Goal: Task Accomplishment & Management: Manage account settings

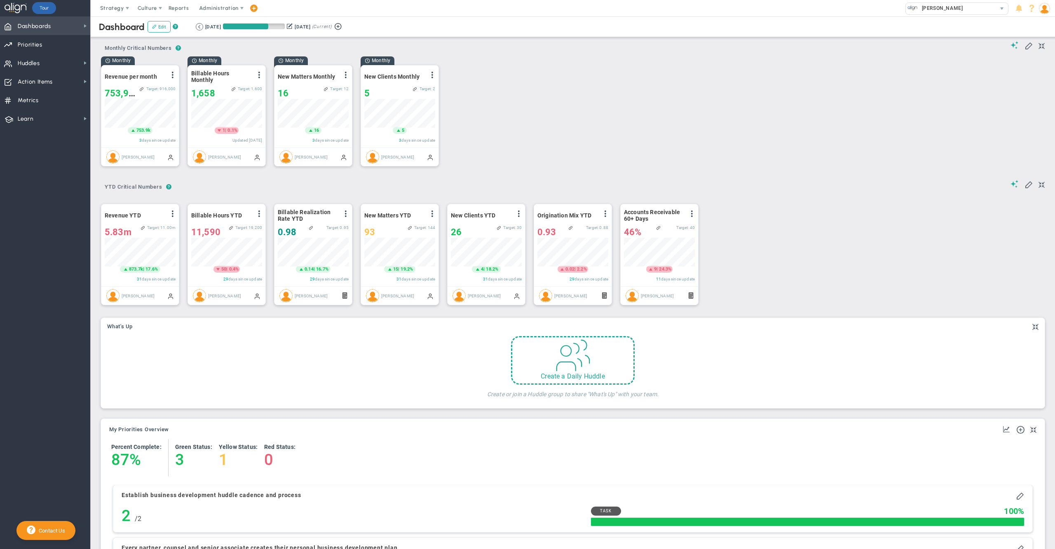
click at [47, 23] on span "Dashboards" at bounding box center [34, 26] width 33 height 17
click at [121, 37] on span "Company Dashboard" at bounding box center [134, 40] width 53 height 8
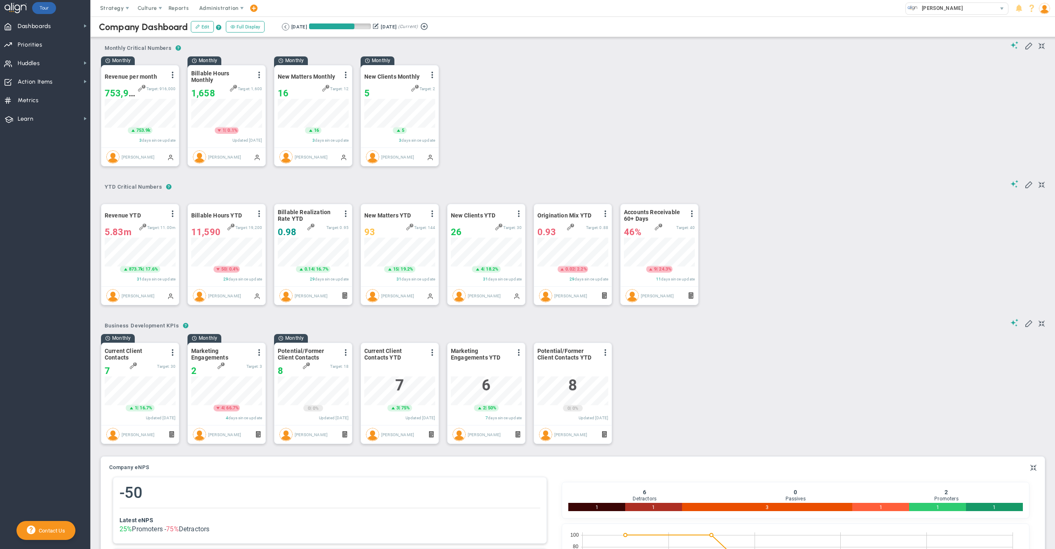
scroll to position [411976, 411934]
click at [731, 45] on div "? ? Monthly Critical Numbers Monthly Critical Numbers Monthly Critical Numbers" at bounding box center [572, 45] width 943 height 21
click at [644, 88] on div "Monthly Revenue per month View Historical Graph Edit Make "No Change" Update Ad…" at bounding box center [570, 115] width 954 height 118
click at [625, 96] on div "Monthly Revenue per month View Historical Graph Edit Make "No Change" Update Ad…" at bounding box center [570, 115] width 954 height 118
click at [597, 98] on div "Monthly Revenue per month View Historical Graph Edit Make "No Change" Update Ad…" at bounding box center [570, 115] width 954 height 118
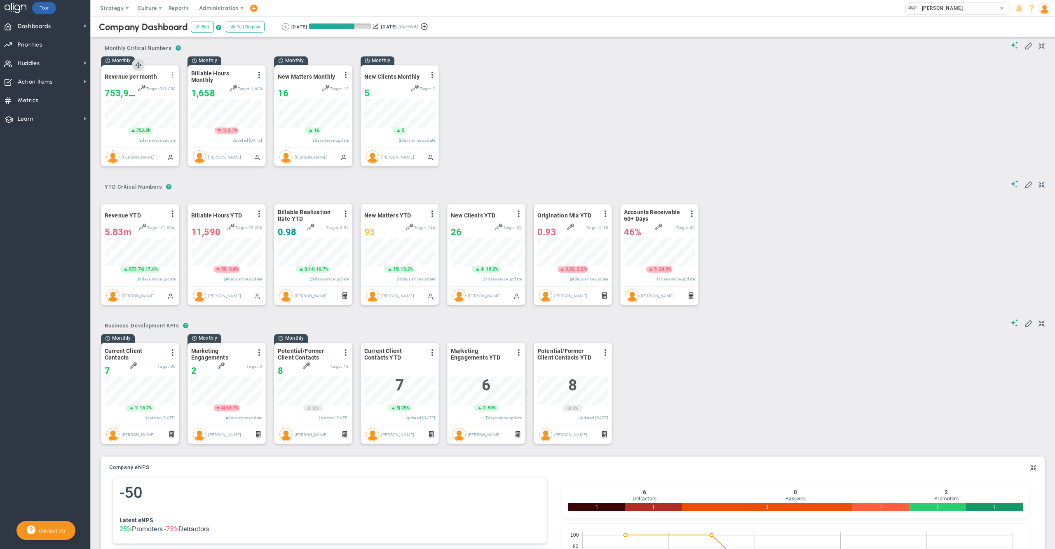
click at [172, 76] on span at bounding box center [172, 75] width 7 height 7
click at [140, 94] on li "Edit" at bounding box center [144, 92] width 70 height 10
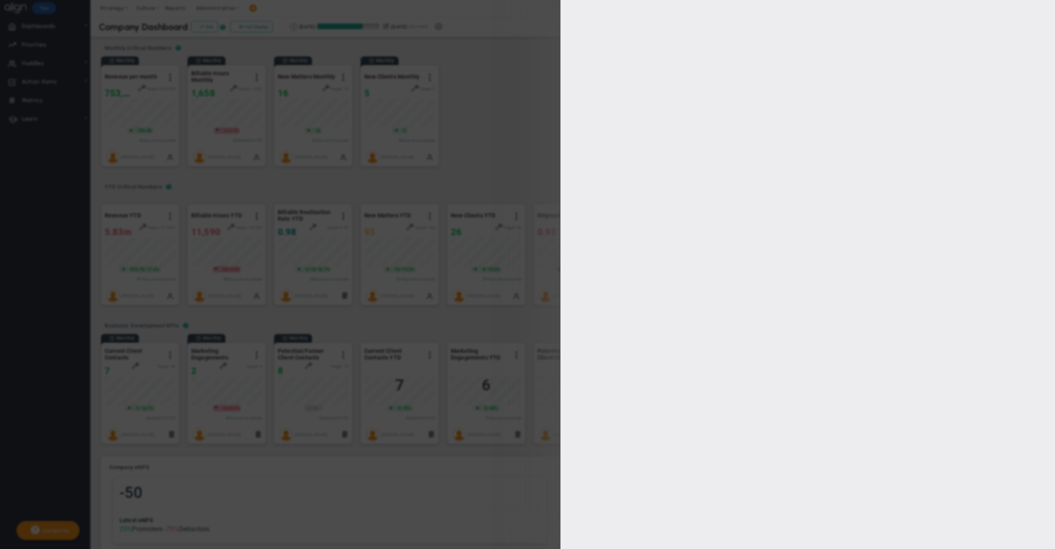
checkbox input "false"
type input "0"
type input "916000"
checkbox input "true"
type input "Joseph Aluise"
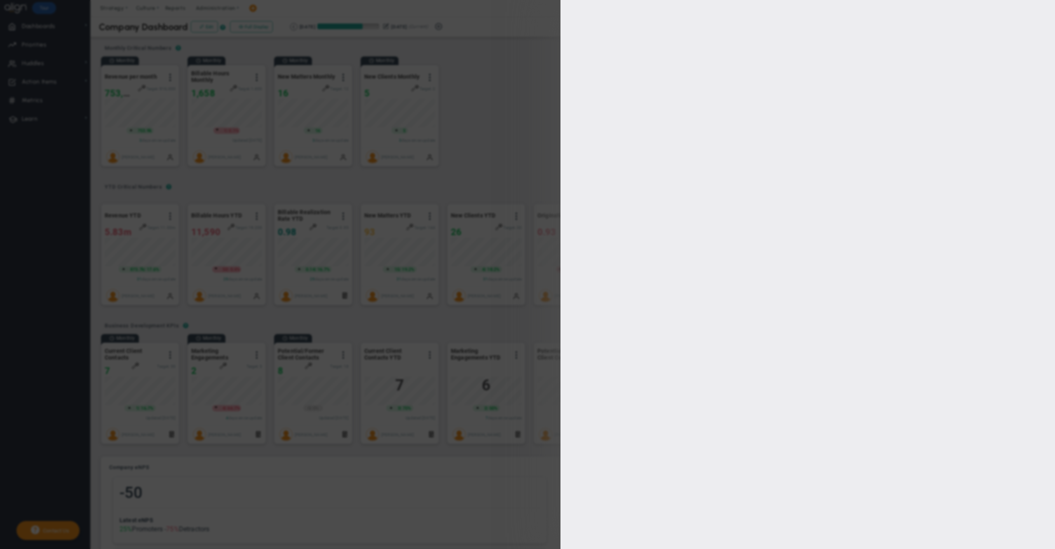
radio input "true"
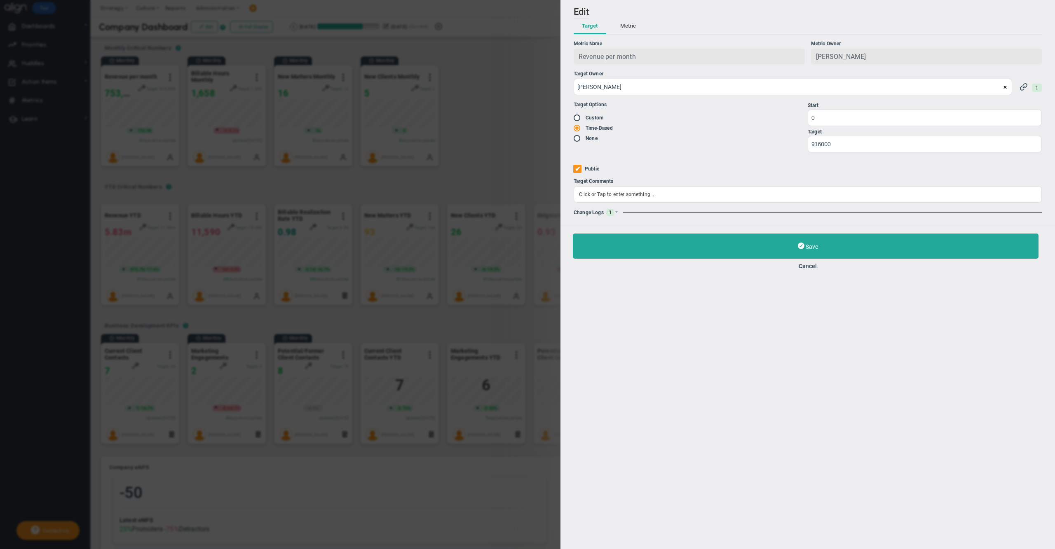
click at [623, 30] on button "Metric" at bounding box center [628, 27] width 32 height 16
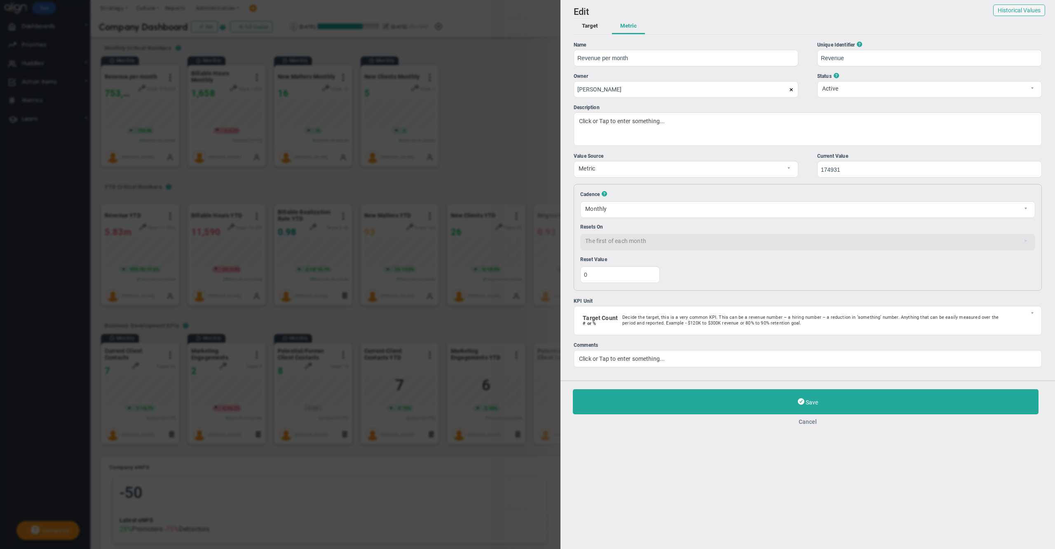
click at [808, 425] on button "Cancel" at bounding box center [808, 422] width 470 height 7
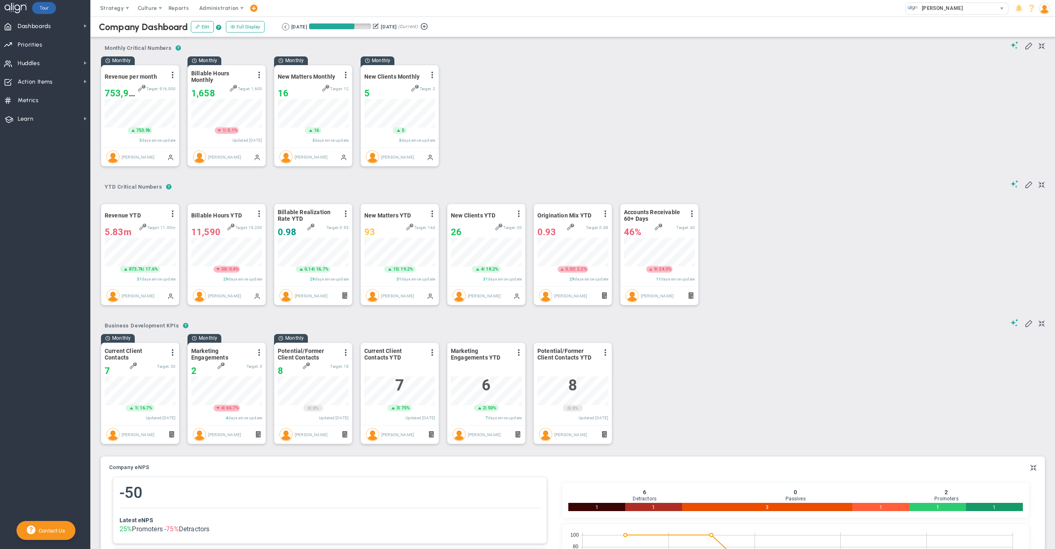
click at [569, 100] on div "Monthly Revenue per month View Historical Graph Edit Make "No Change" Update Ad…" at bounding box center [570, 115] width 954 height 118
click at [172, 217] on span at bounding box center [172, 214] width 7 height 7
click at [147, 232] on li "Edit" at bounding box center [144, 230] width 70 height 10
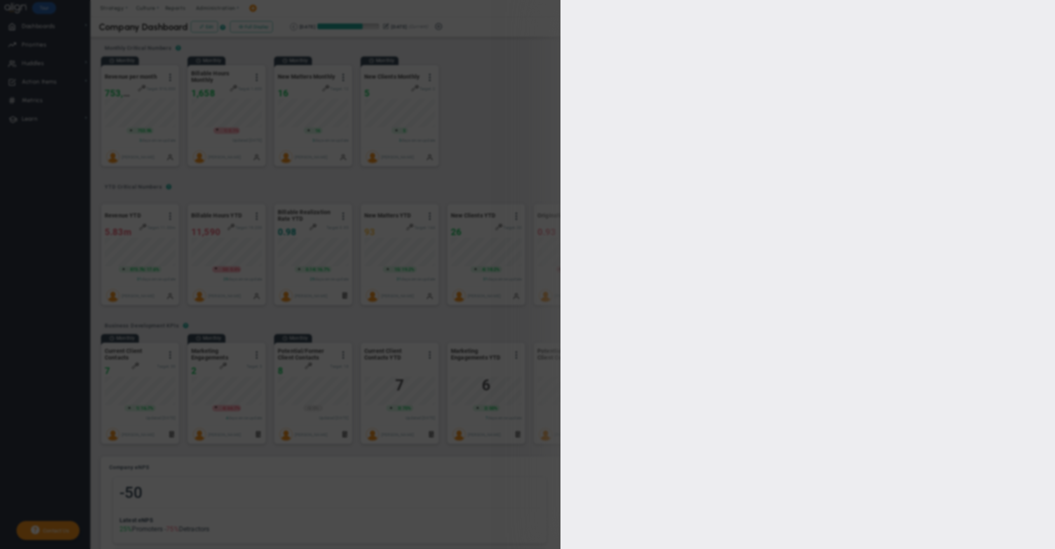
type input "Revenue YTD"
type input "Quarterly-Revenue"
type input "Joseph Aluise"
type input "6580004"
type input "Joseph Aluise"
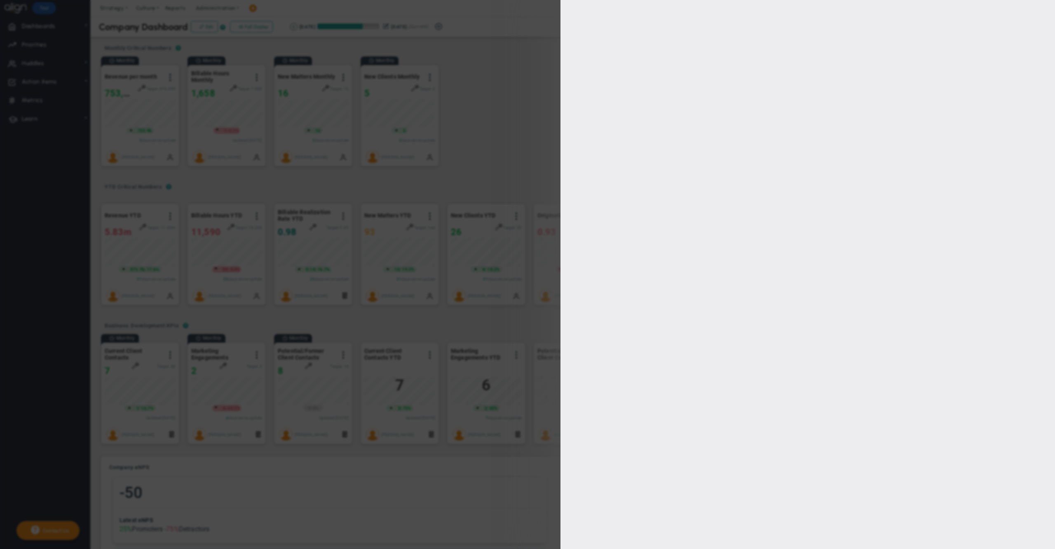
radio input "true"
type input "0"
type input "11000000"
checkbox input "true"
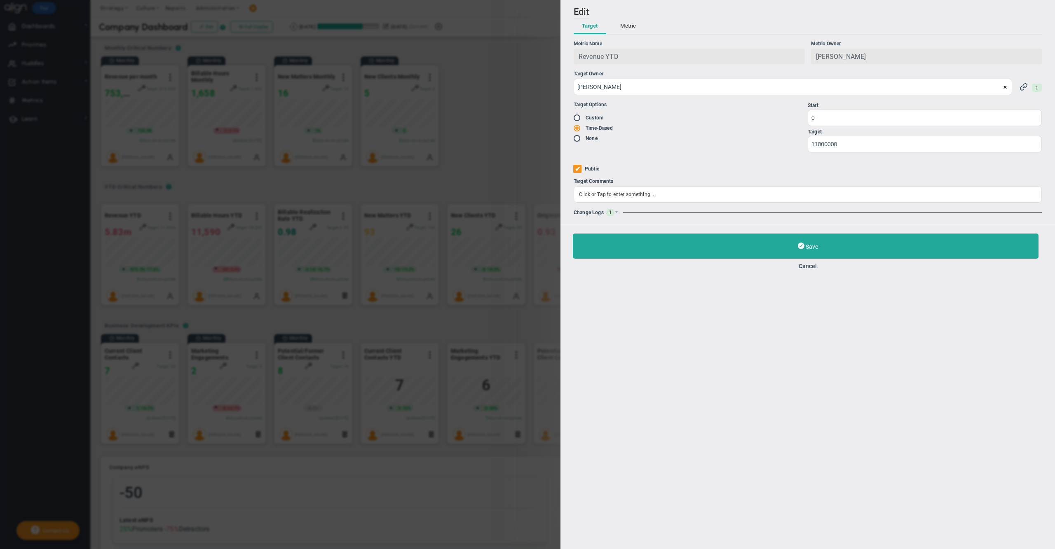
click at [623, 25] on button "Metric" at bounding box center [628, 27] width 32 height 16
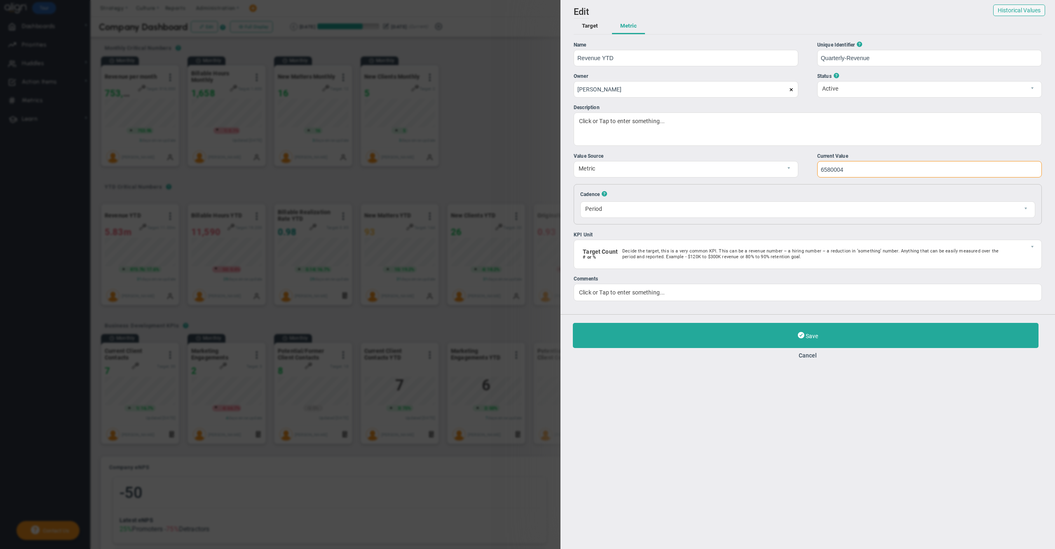
click at [851, 170] on input "6580004" at bounding box center [929, 169] width 225 height 16
click at [806, 147] on div "Add Edit Metric Historical Values Target Metric Name Revenue YTD Unique Identif…" at bounding box center [807, 157] width 494 height 314
click at [806, 358] on button "Cancel" at bounding box center [808, 355] width 470 height 7
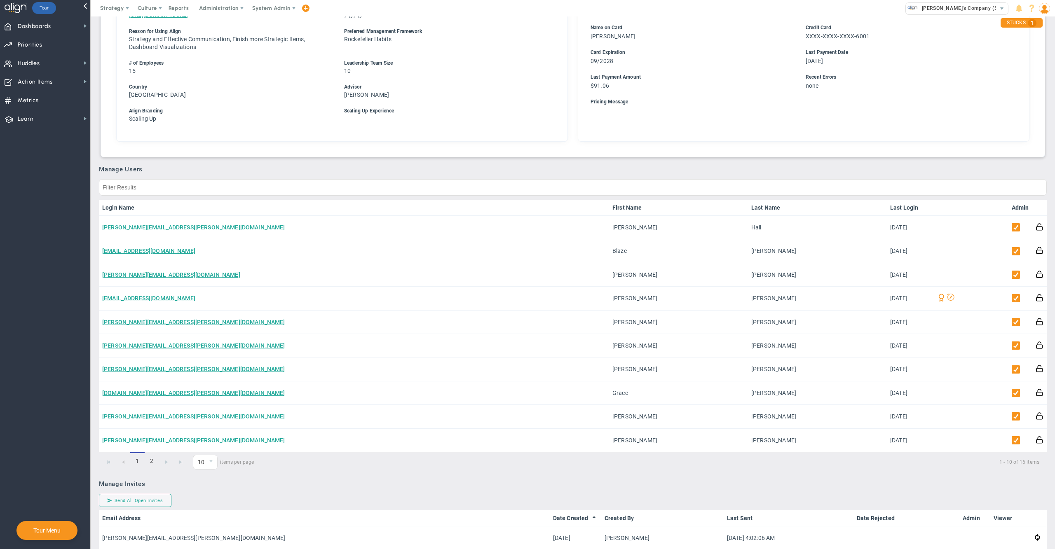
scroll to position [296, 0]
